Goal: Information Seeking & Learning: Learn about a topic

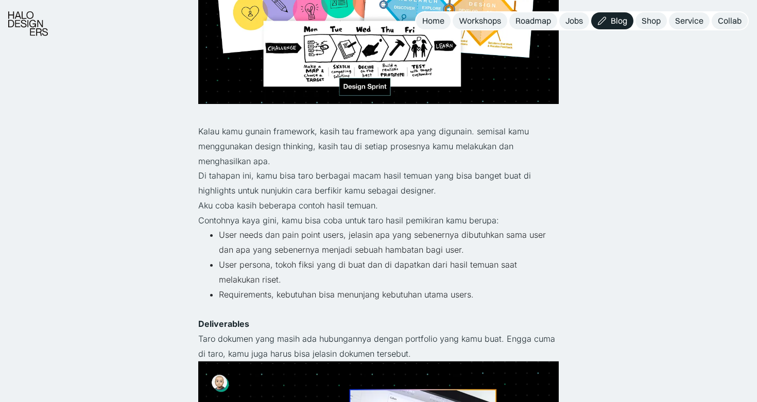
scroll to position [1261, 0]
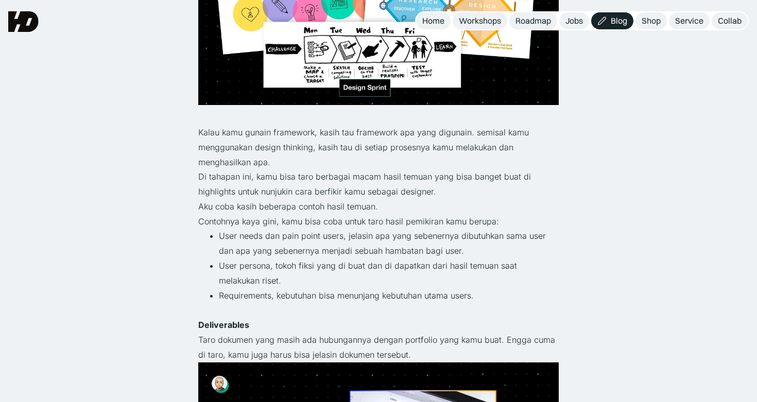
click at [314, 238] on li "User needs dan pain point users, jelasin apa yang sebenernya dibutuhkan sama us…" at bounding box center [389, 244] width 340 height 30
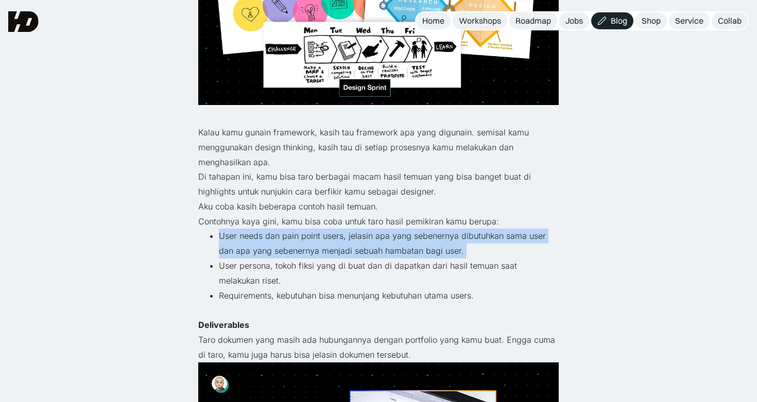
click at [375, 238] on li "User needs dan pain point users, jelasin apa yang sebenernya dibutuhkan sama us…" at bounding box center [389, 244] width 340 height 30
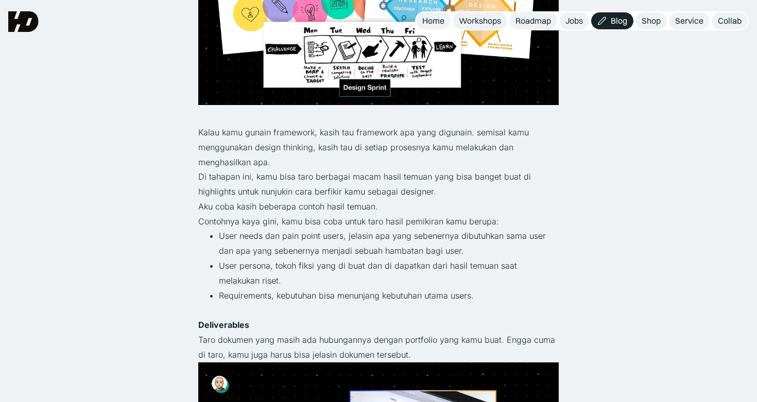
click at [375, 238] on li "User needs dan pain point users, jelasin apa yang sebenernya dibutuhkan sama us…" at bounding box center [389, 244] width 340 height 30
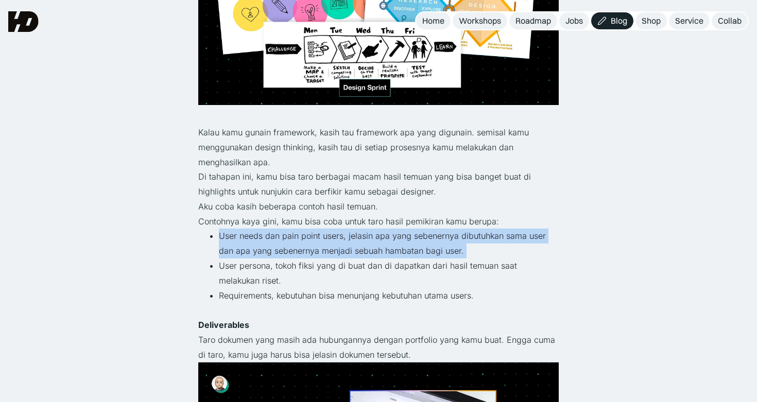
click at [336, 249] on li "User needs dan pain point users, jelasin apa yang sebenernya dibutuhkan sama us…" at bounding box center [389, 244] width 340 height 30
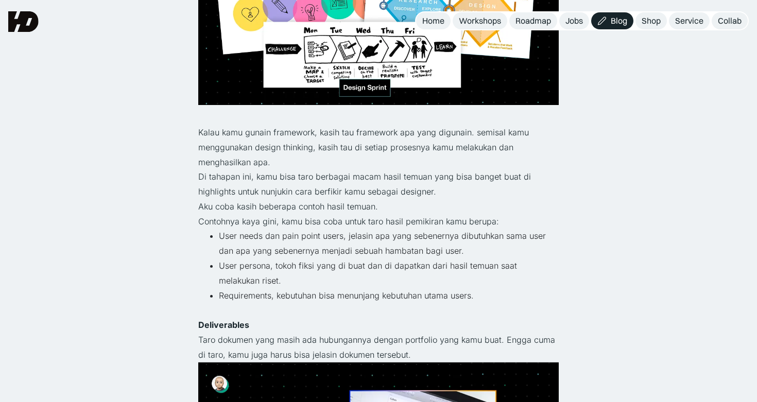
click at [336, 249] on li "User needs dan pain point users, jelasin apa yang sebenernya dibutuhkan sama us…" at bounding box center [389, 244] width 340 height 30
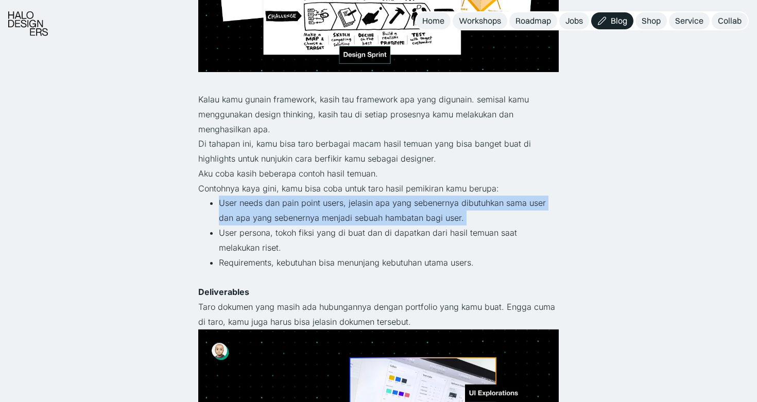
scroll to position [1295, 0]
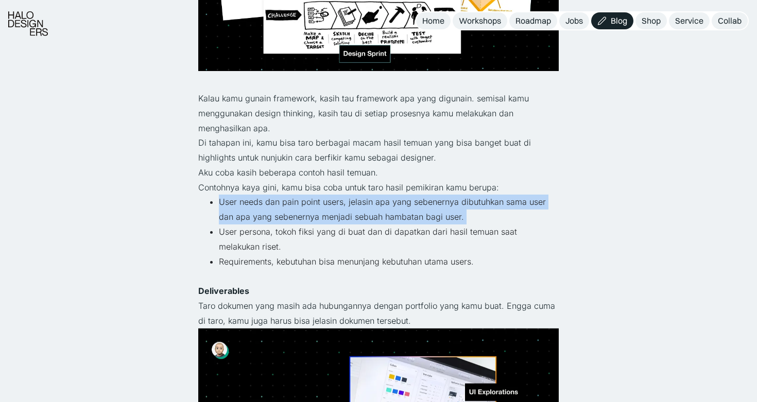
click at [358, 238] on li "User persona, tokoh fiksi yang di buat dan di dapatkan dari hasil temuan saat m…" at bounding box center [389, 240] width 340 height 30
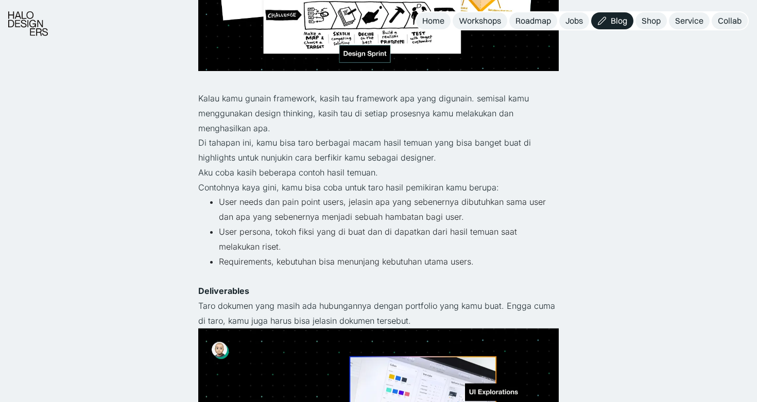
click at [358, 238] on li "User persona, tokoh fiksi yang di buat dan di dapatkan dari hasil temuan saat m…" at bounding box center [389, 240] width 340 height 30
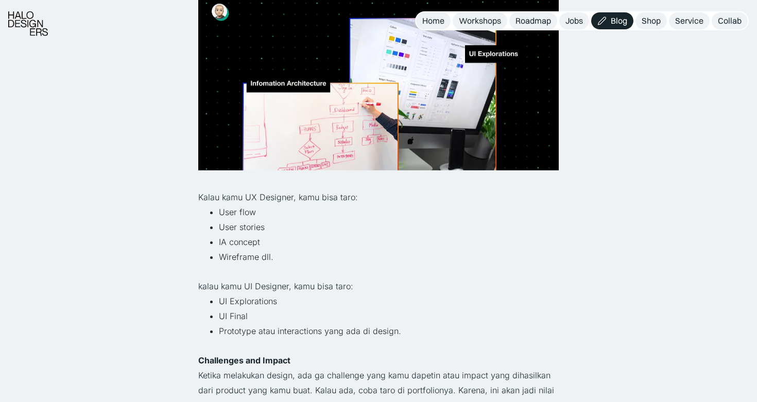
scroll to position [1671, 0]
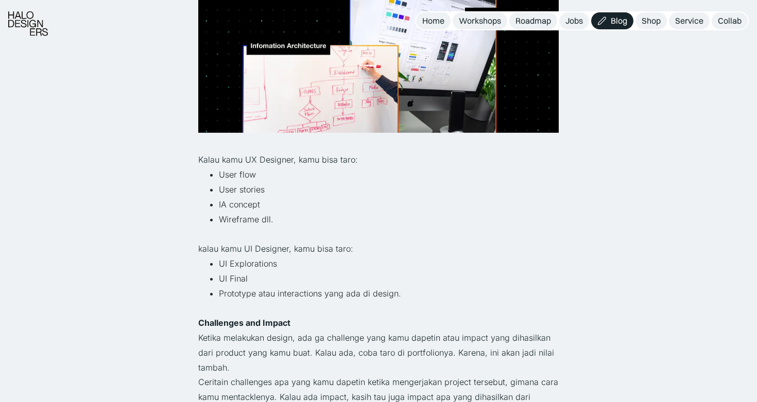
click at [273, 162] on p "Kalau kamu UX Designer, kamu bisa taro:" at bounding box center [378, 159] width 361 height 15
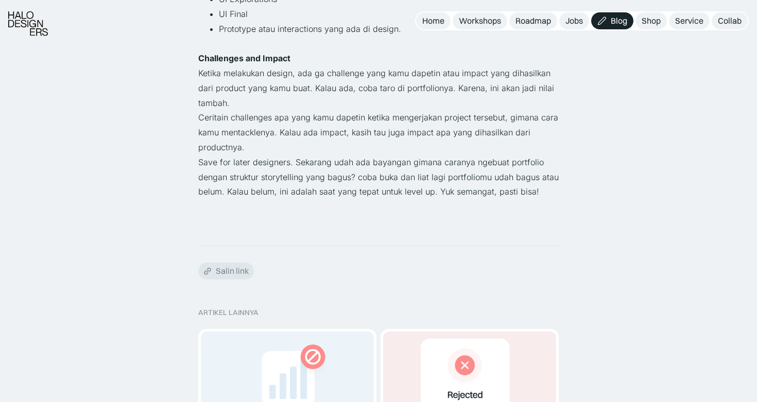
scroll to position [1949, 0]
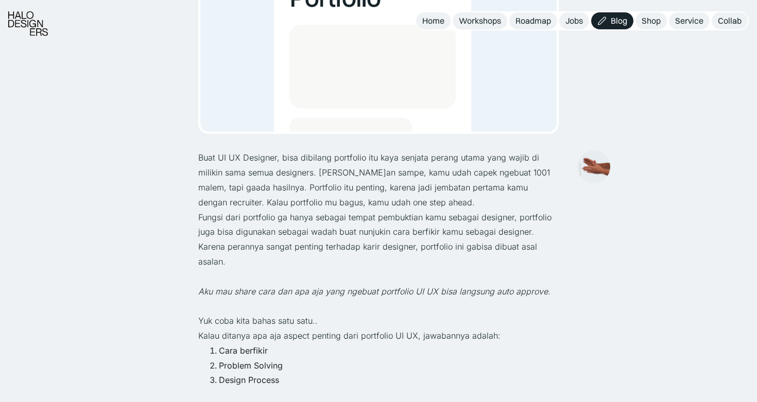
scroll to position [306, 0]
